Goal: Use online tool/utility: Utilize a website feature to perform a specific function

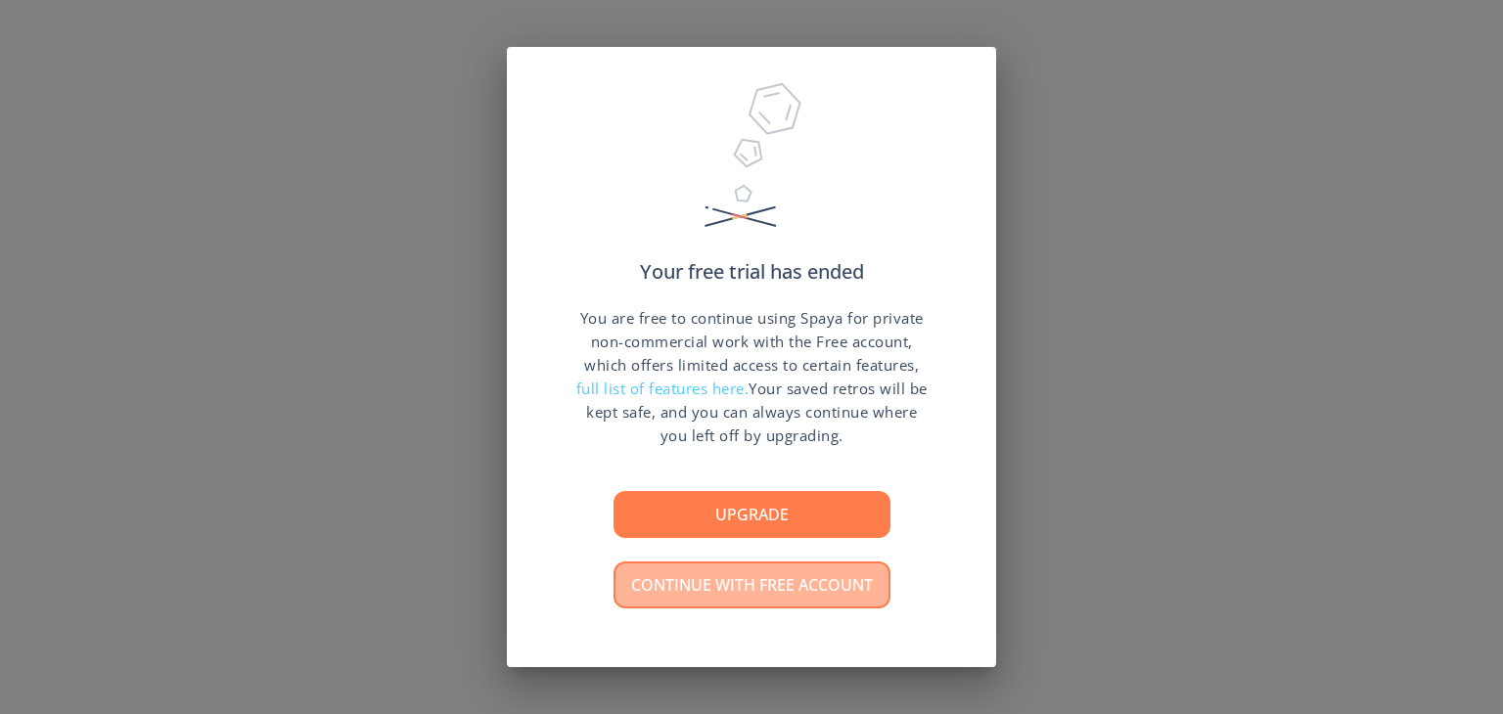
click at [865, 592] on button "Continue with free account" at bounding box center [752, 585] width 277 height 47
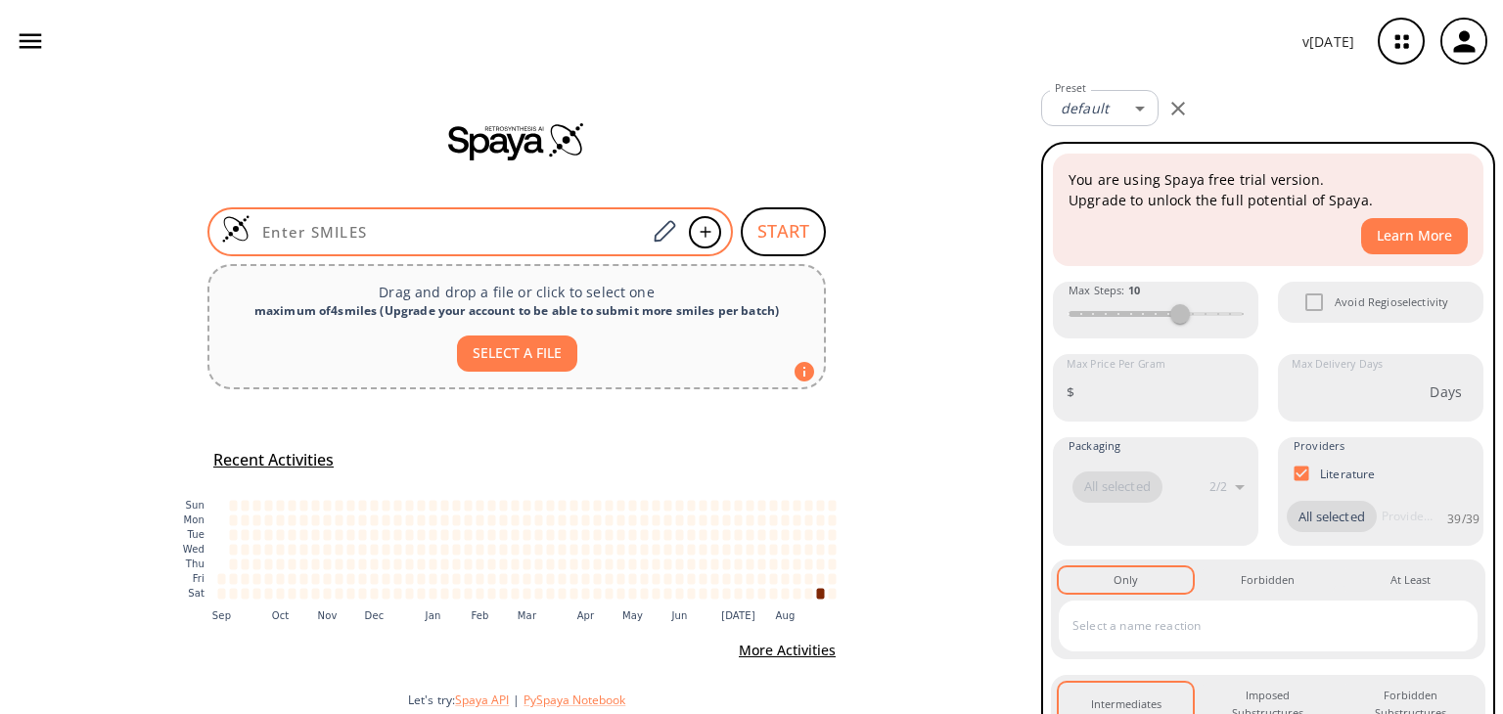
click at [590, 219] on div at bounding box center [469, 231] width 525 height 49
paste input "O=C(O1)[N-]C(=O)C1(C)c(cccc2)c2CCC(C3)Nc(c34)ccc(c4)-c5ccnc(c56)[nH]cc6"
type input "O=C(O1)[N-]C(=O)C1(C)c(cccc2)c2CCC(C3)Nc(c34)ccc(c4)-c5ccnc(c56)[nH]cc6"
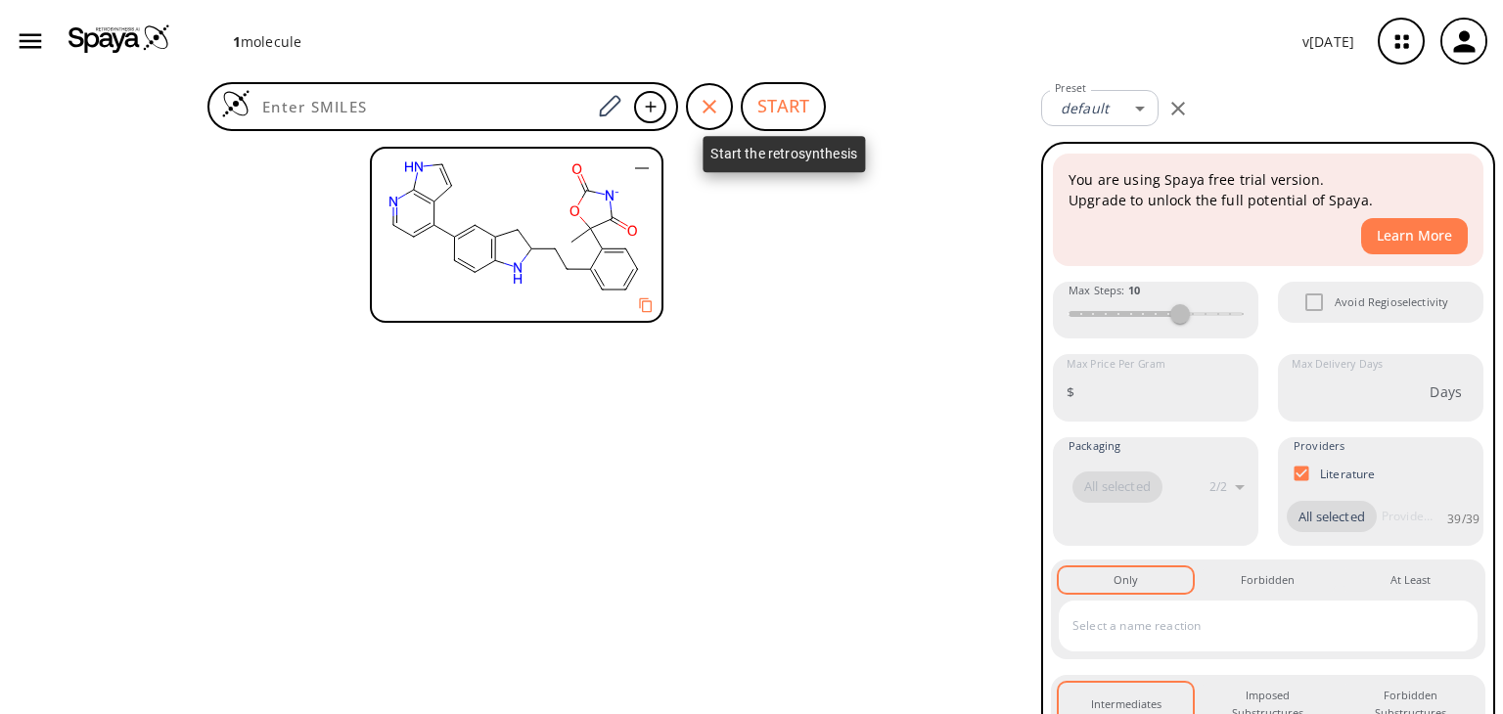
click at [791, 93] on button "START" at bounding box center [783, 106] width 85 height 49
